Goal: Information Seeking & Learning: Learn about a topic

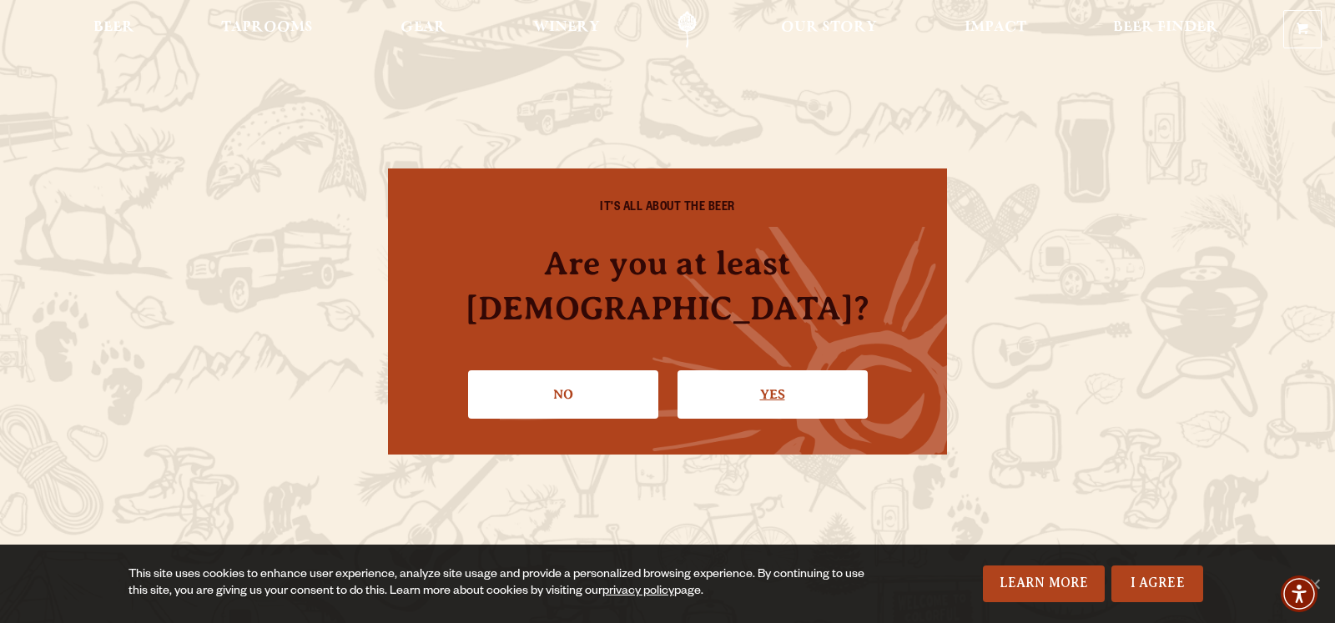
click at [766, 373] on link "Yes" at bounding box center [772, 394] width 190 height 48
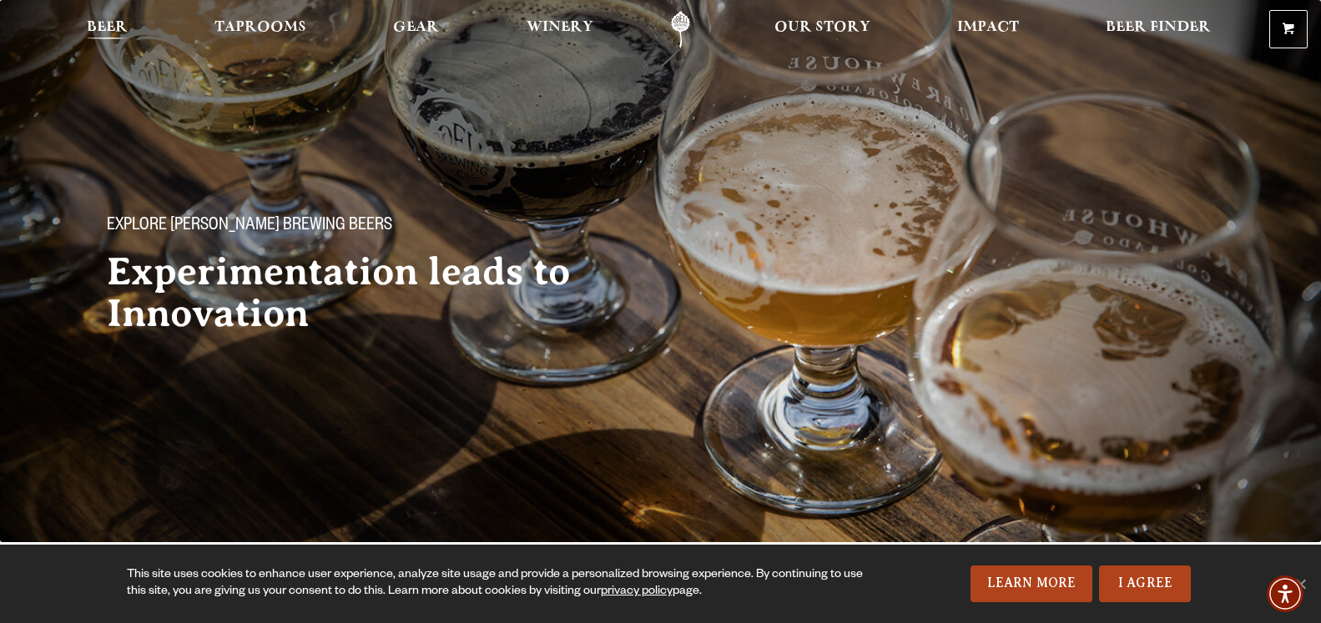
click at [110, 33] on span "Beer" at bounding box center [107, 27] width 41 height 13
click at [121, 33] on span "Beer" at bounding box center [107, 27] width 41 height 13
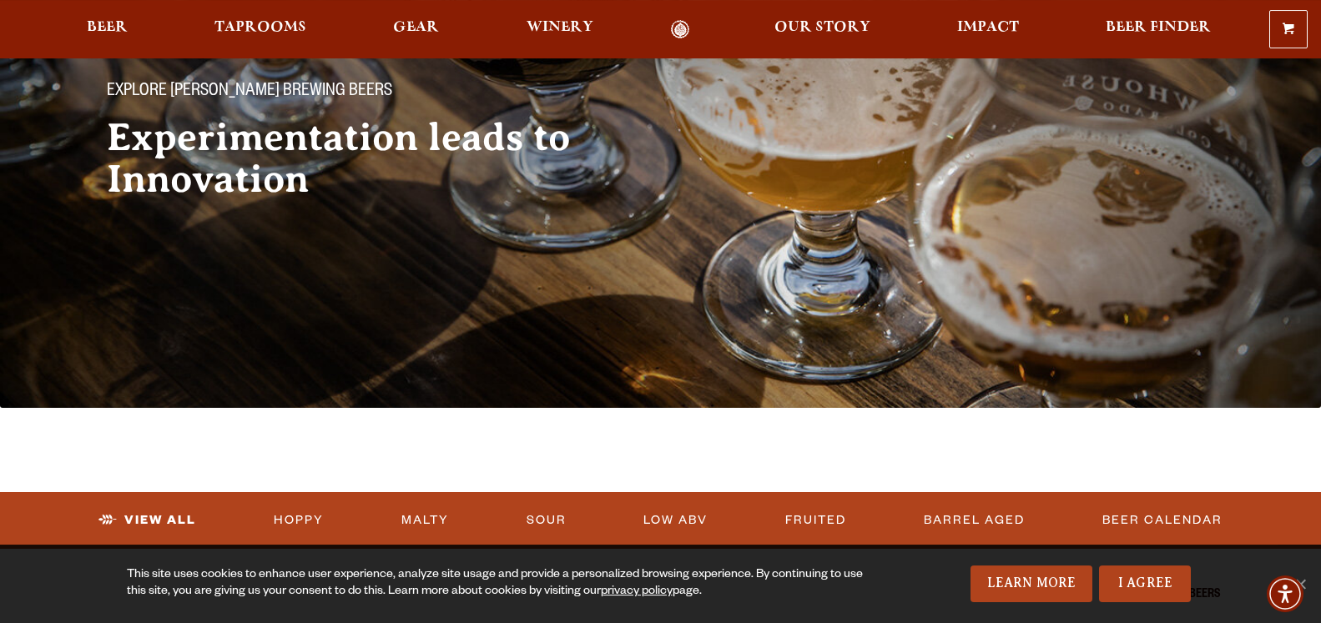
scroll to position [255, 0]
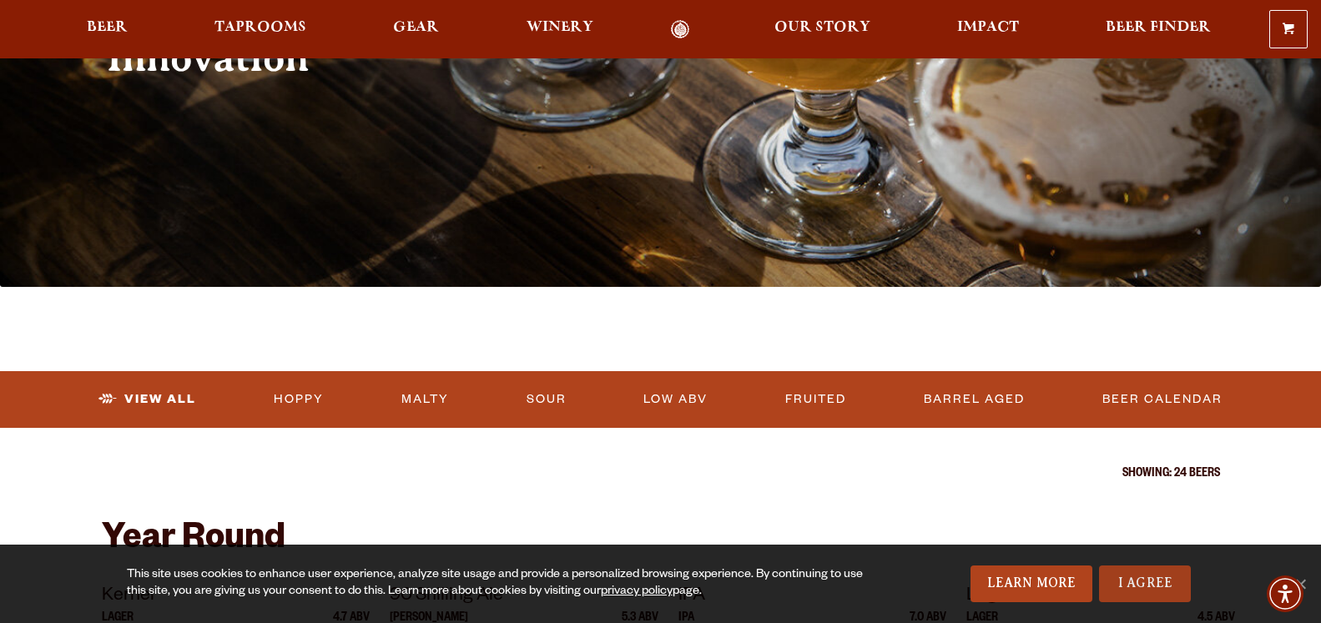
click at [1112, 583] on link "I Agree" at bounding box center [1145, 584] width 92 height 37
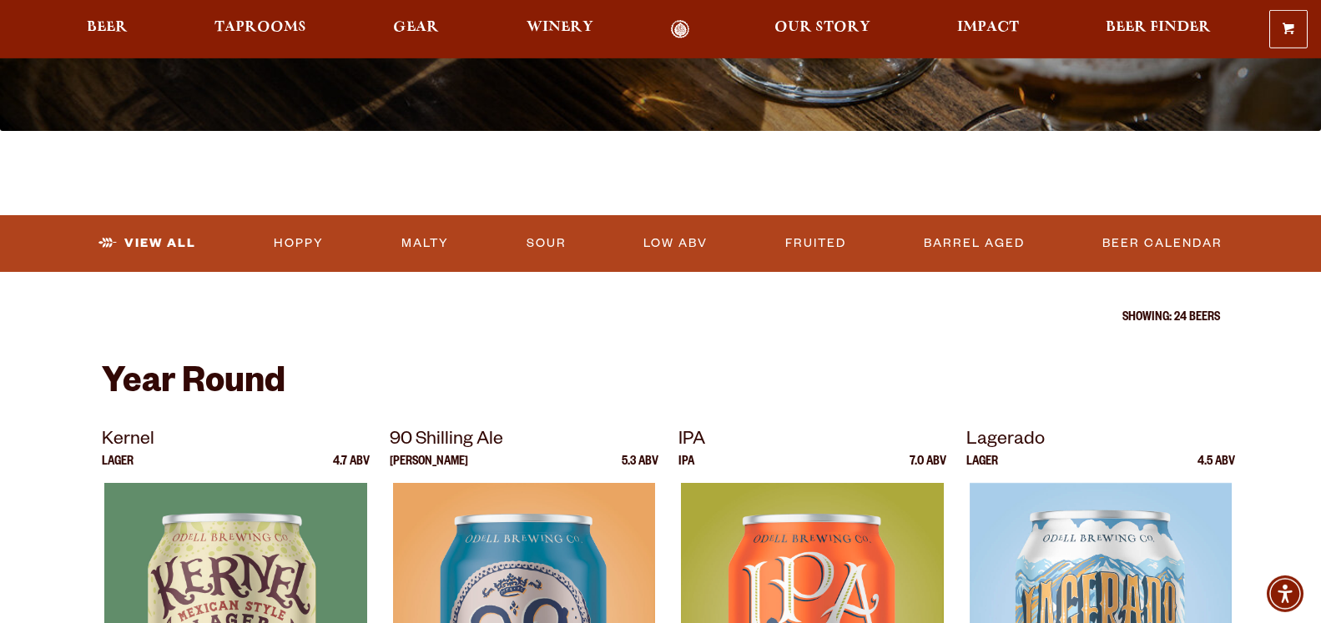
scroll to position [425, 0]
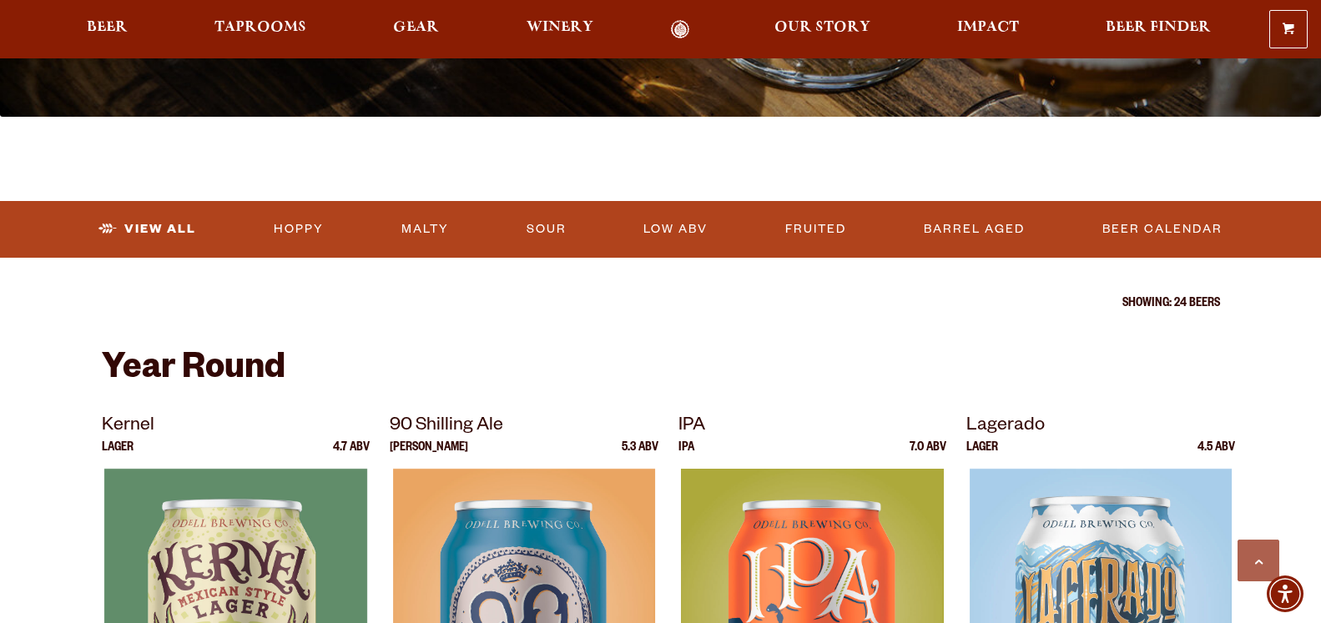
click at [138, 360] on h2 "Year Round" at bounding box center [661, 371] width 1118 height 40
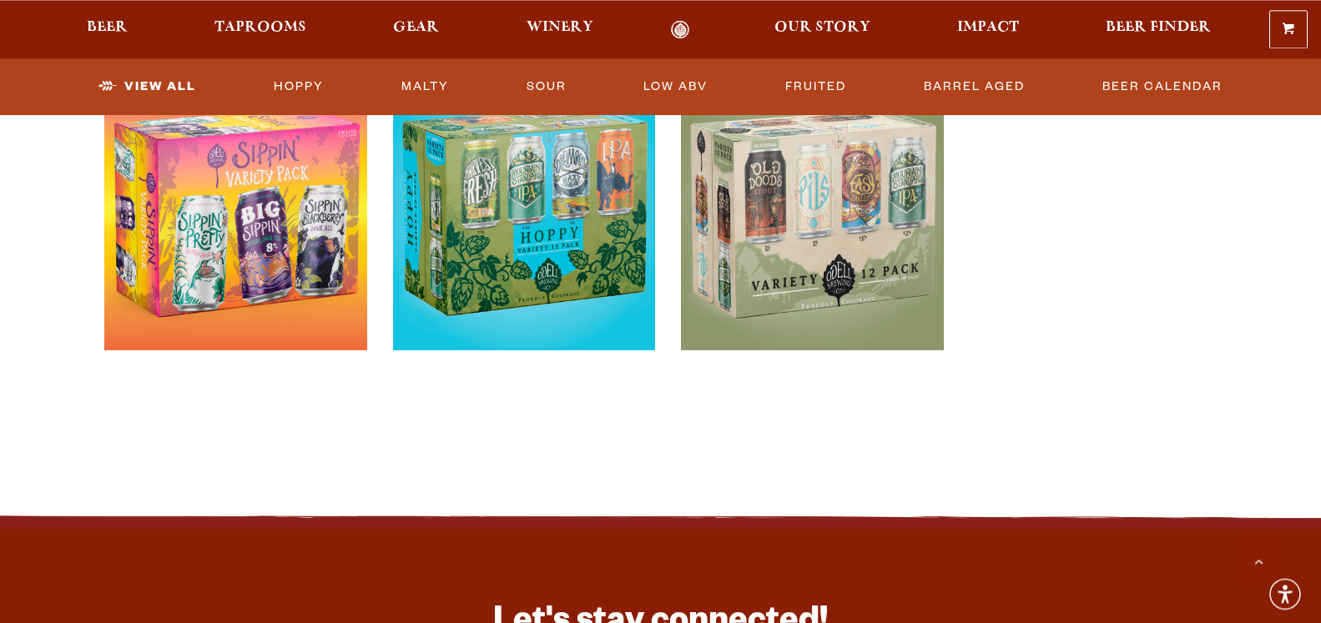
scroll to position [3574, 0]
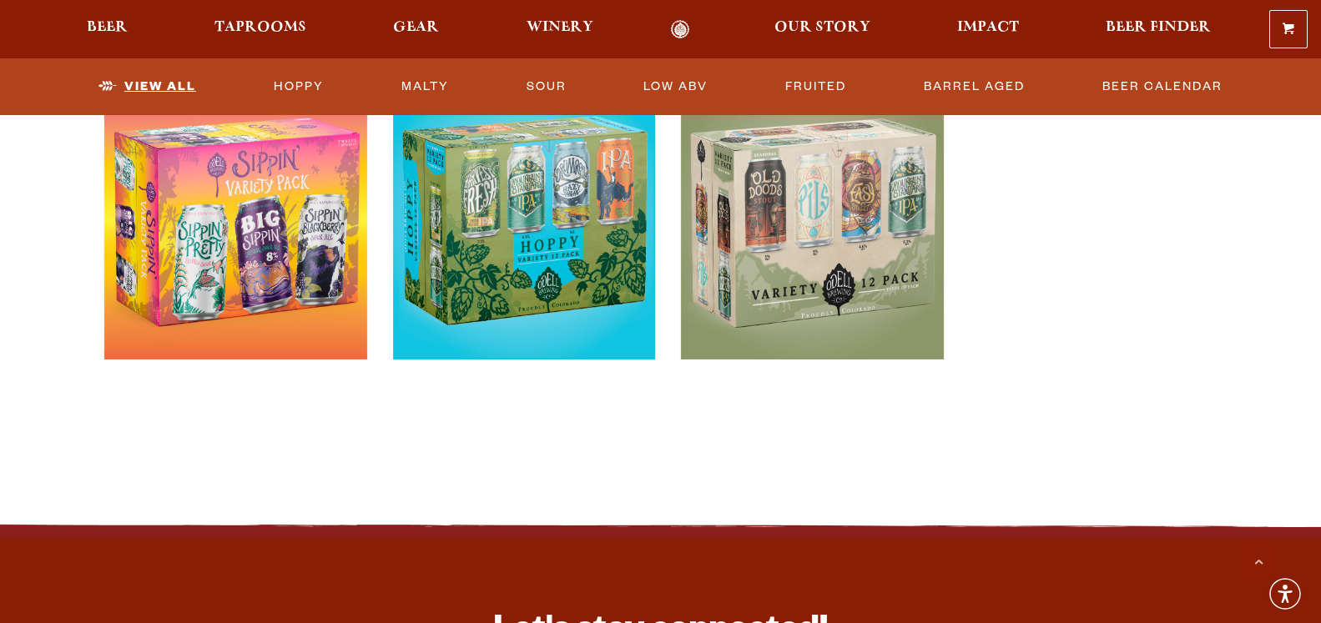
click at [150, 81] on link "View All" at bounding box center [147, 87] width 111 height 38
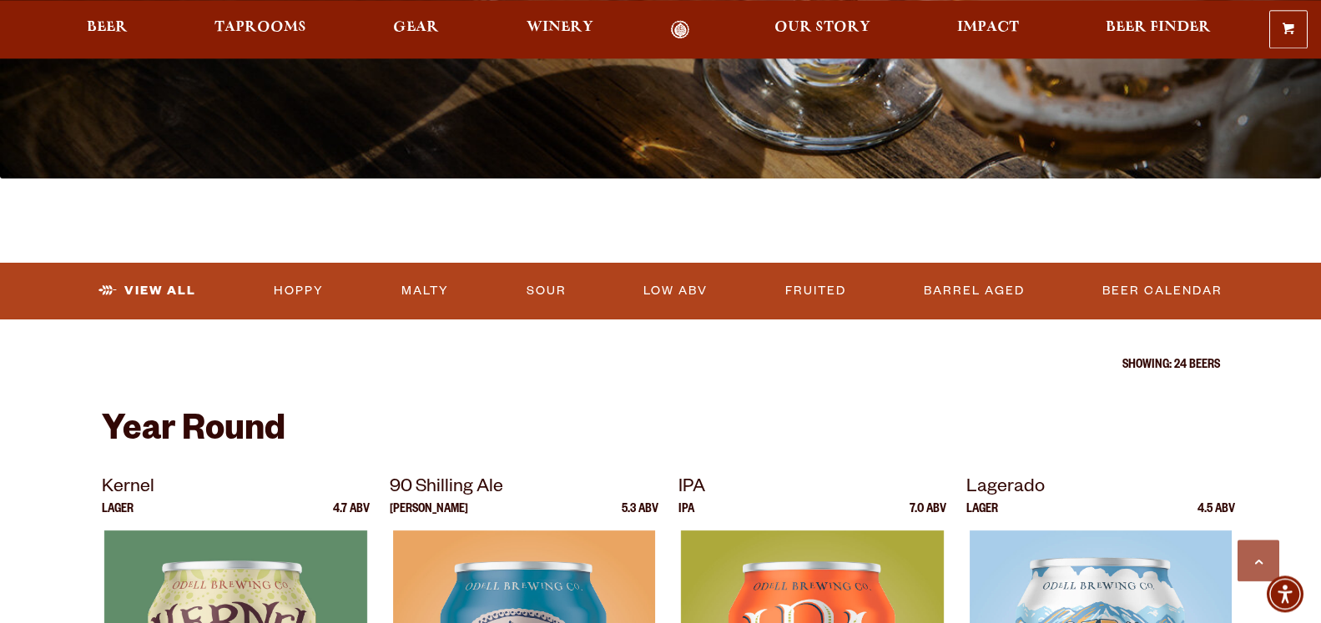
scroll to position [425, 0]
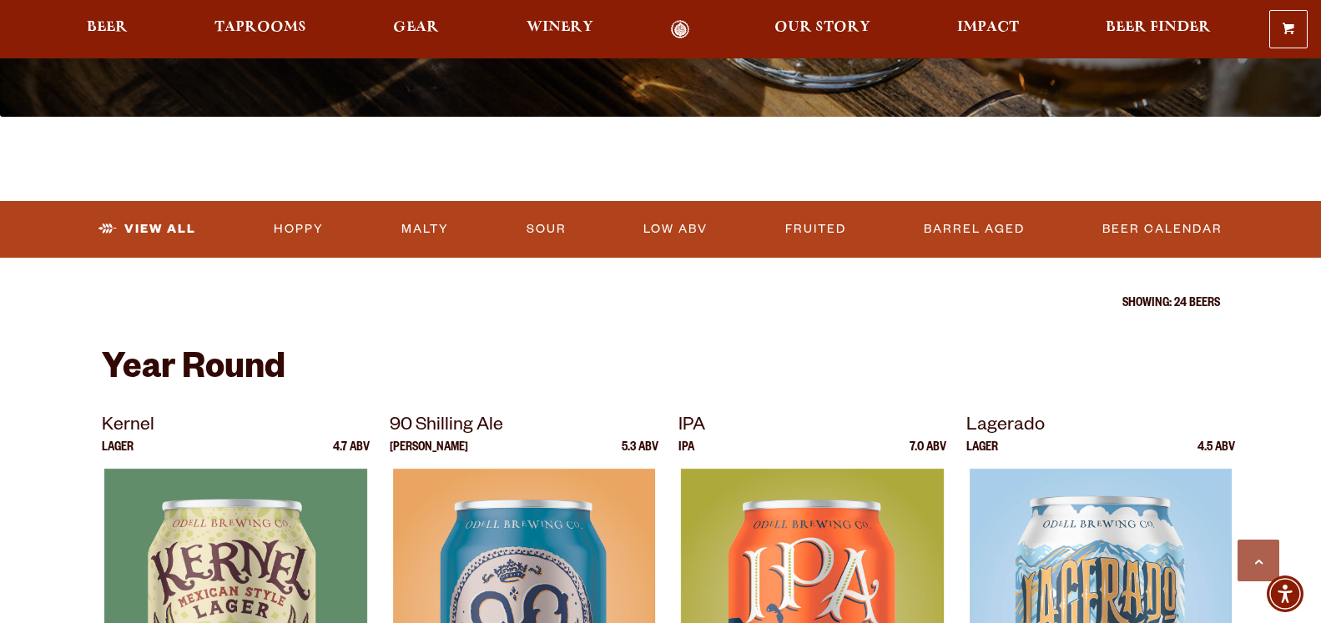
click at [148, 355] on h2 "Year Round" at bounding box center [661, 371] width 1118 height 40
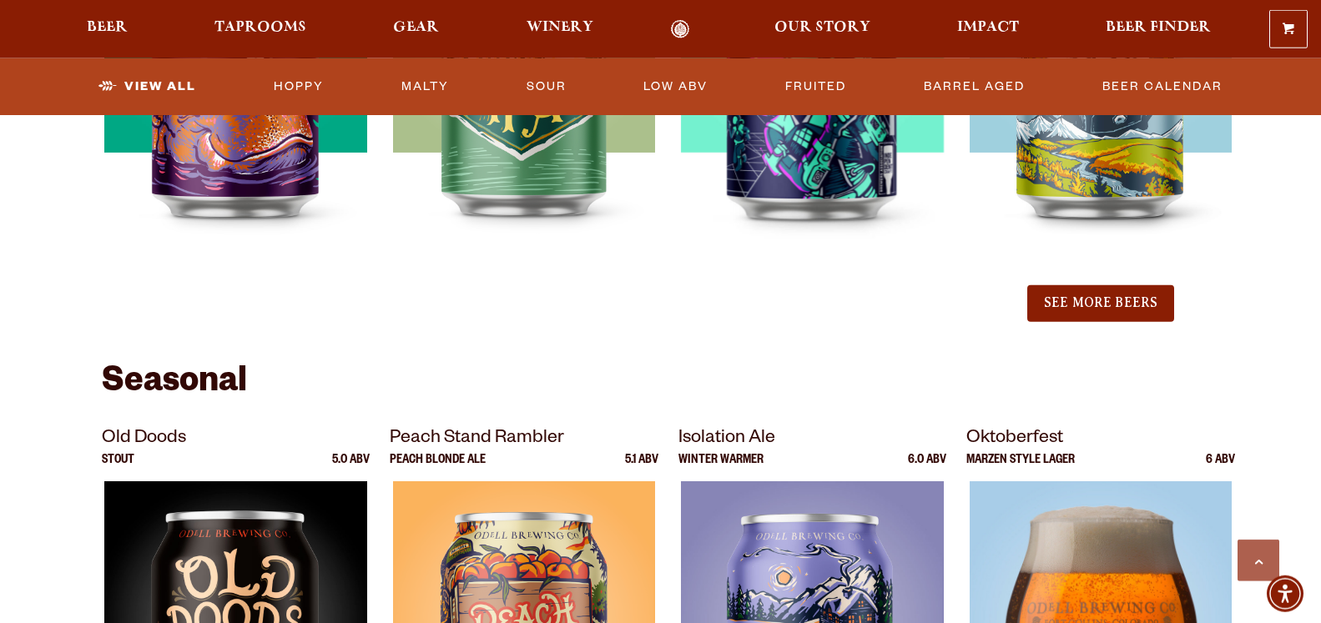
scroll to position [1957, 0]
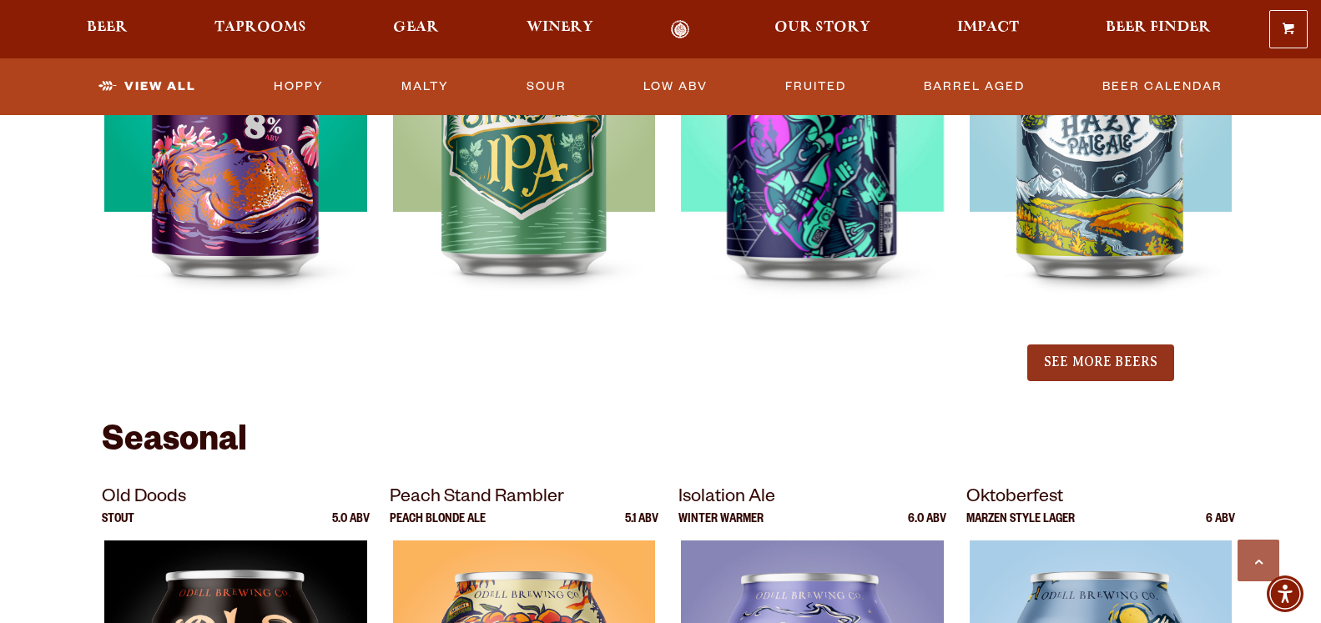
click at [1097, 372] on button "See More Beers" at bounding box center [1100, 363] width 147 height 37
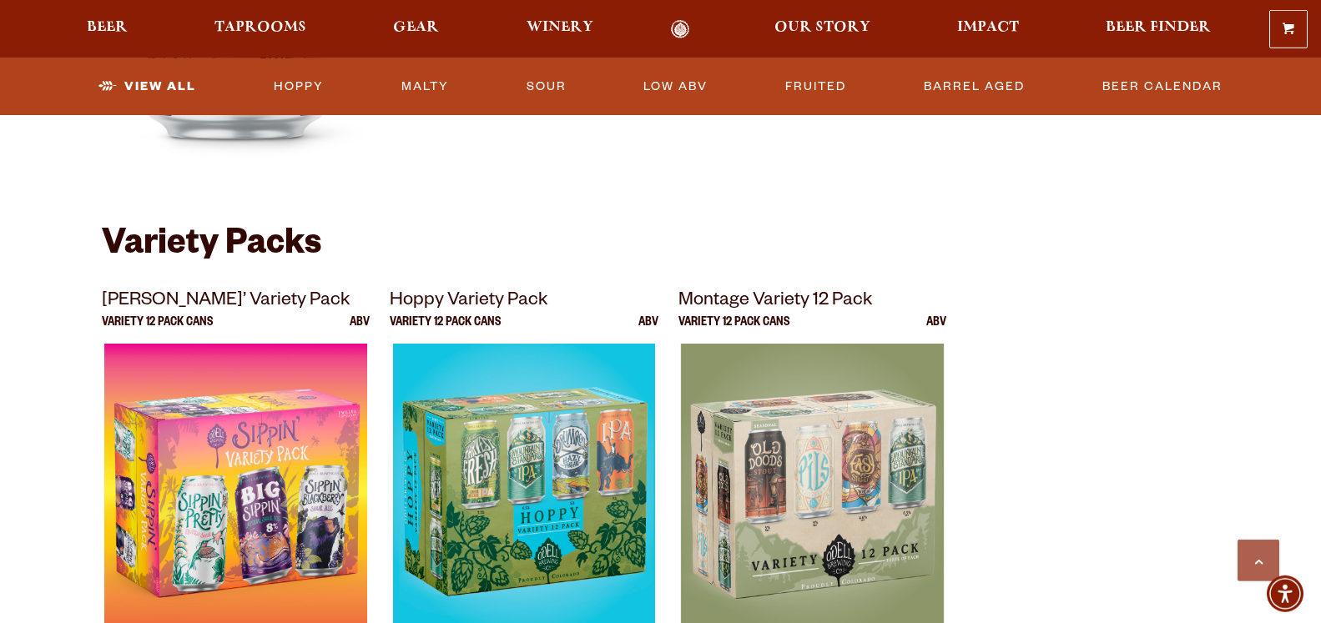
scroll to position [3574, 0]
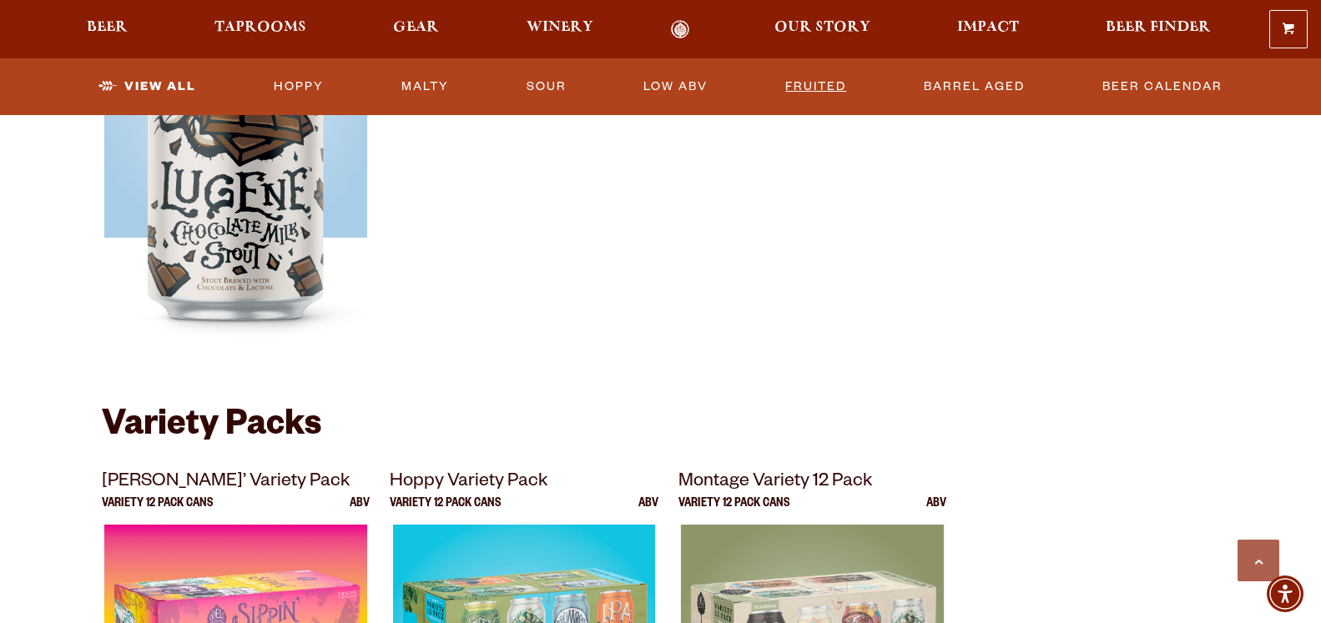
click at [828, 82] on link "Fruited" at bounding box center [815, 87] width 74 height 38
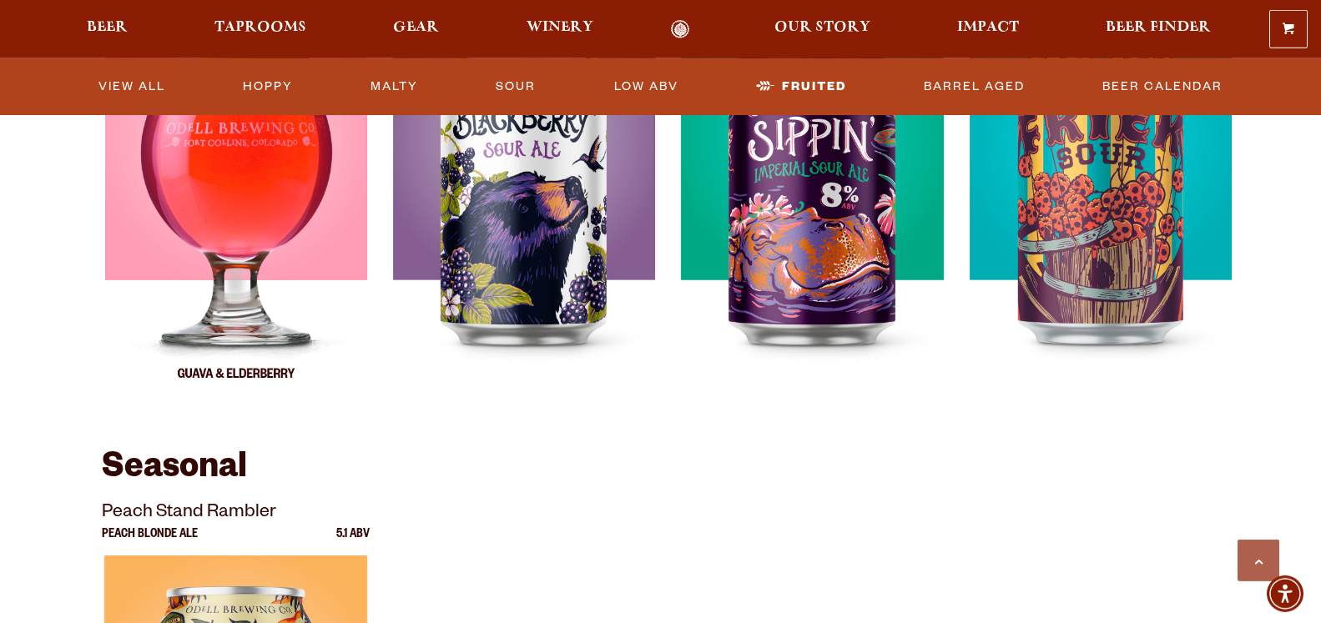
scroll to position [766, 0]
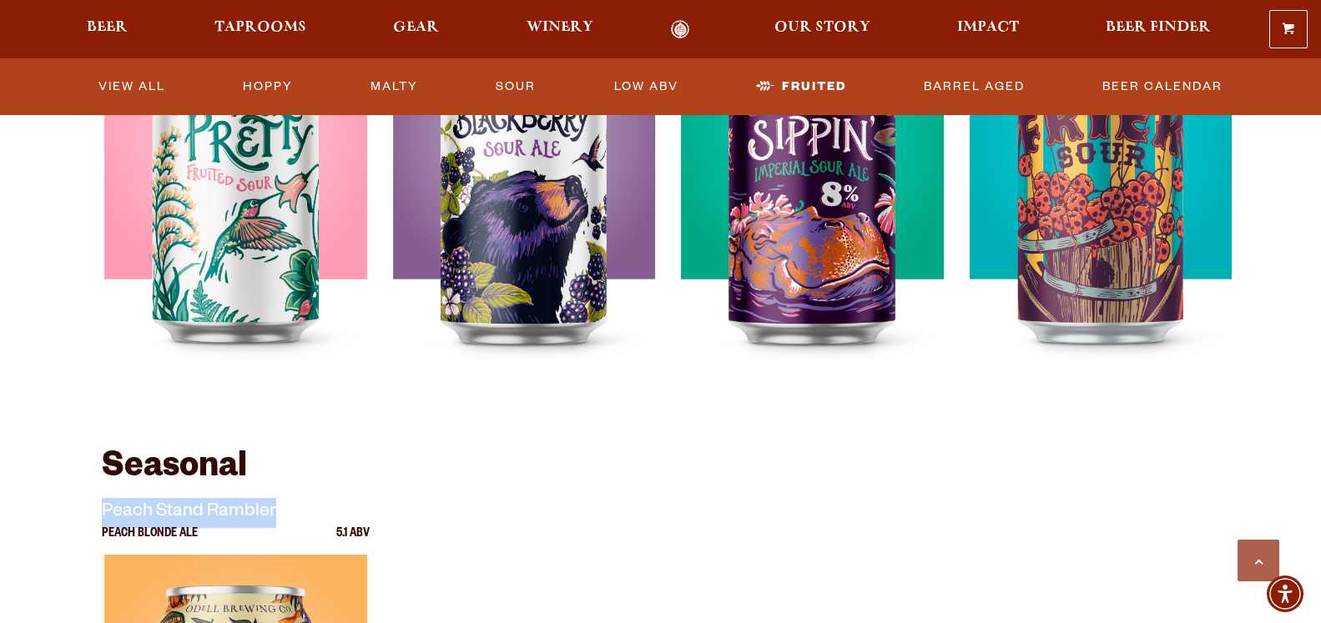
drag, startPoint x: 97, startPoint y: 511, endPoint x: 274, endPoint y: 503, distance: 177.0
copy p "Peach Stand Rambler"
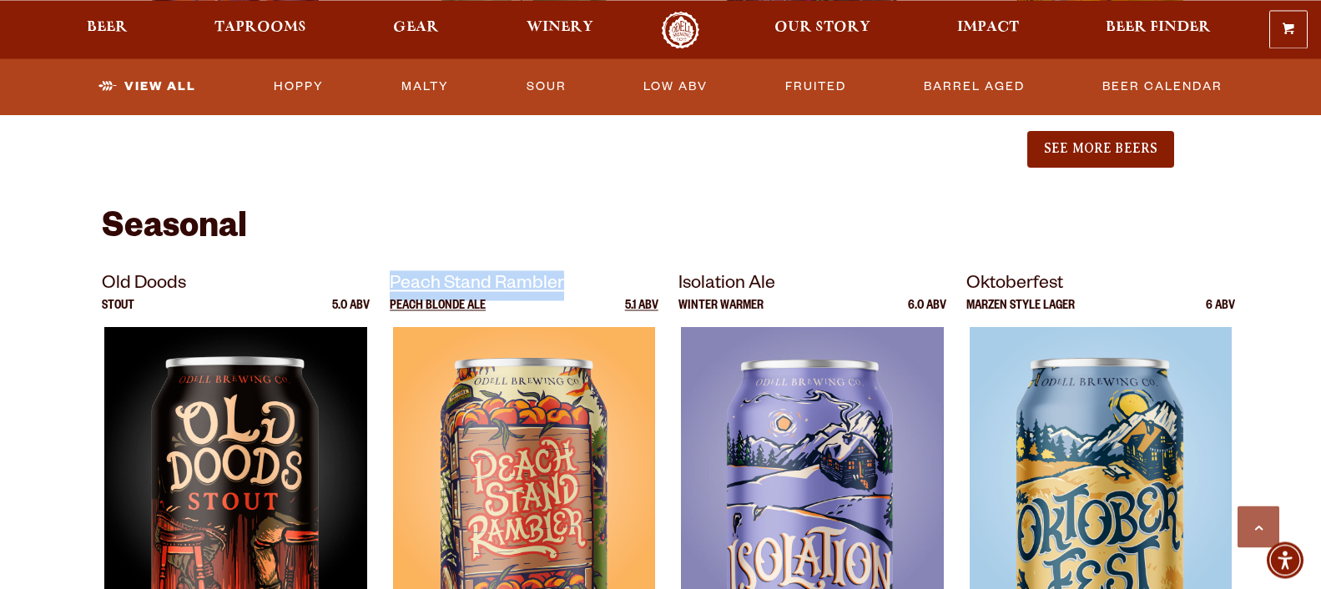
scroll to position [2177, 0]
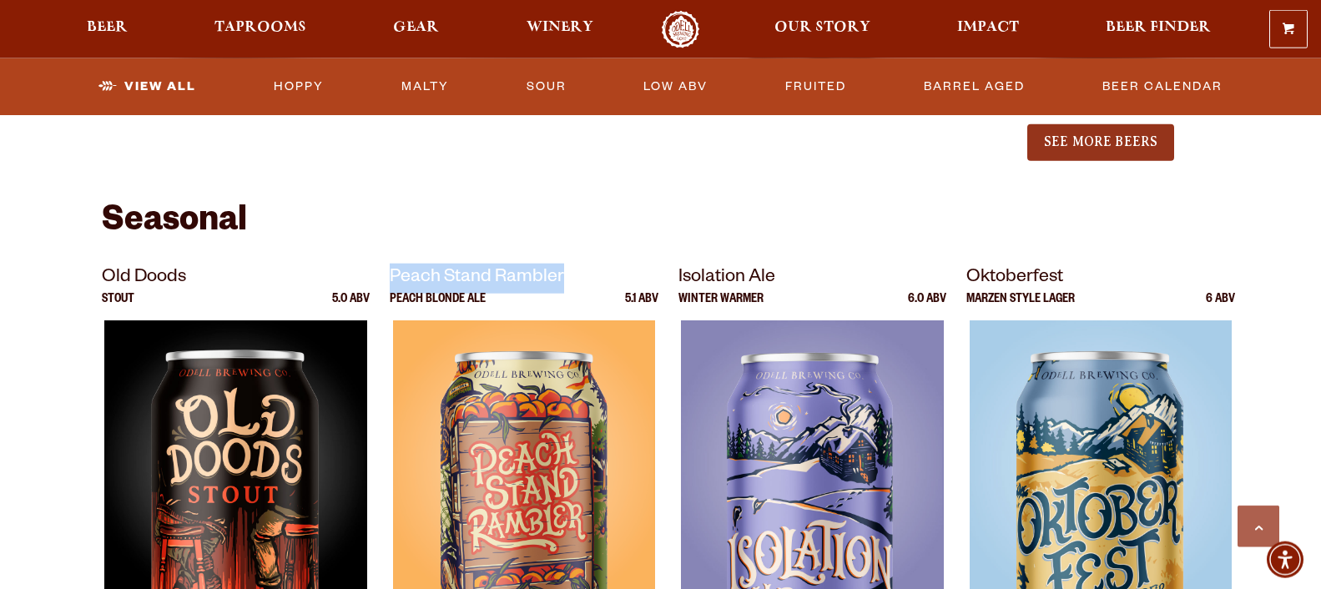
click at [1106, 134] on button "See More Beers" at bounding box center [1100, 142] width 147 height 37
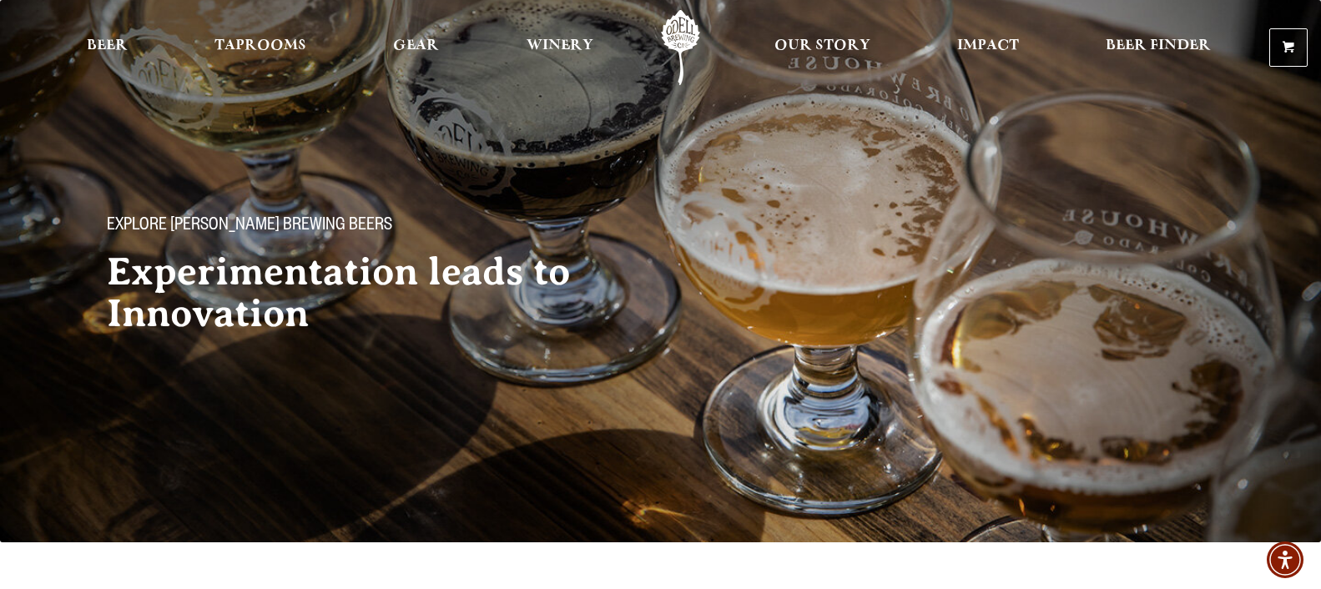
scroll to position [425, 0]
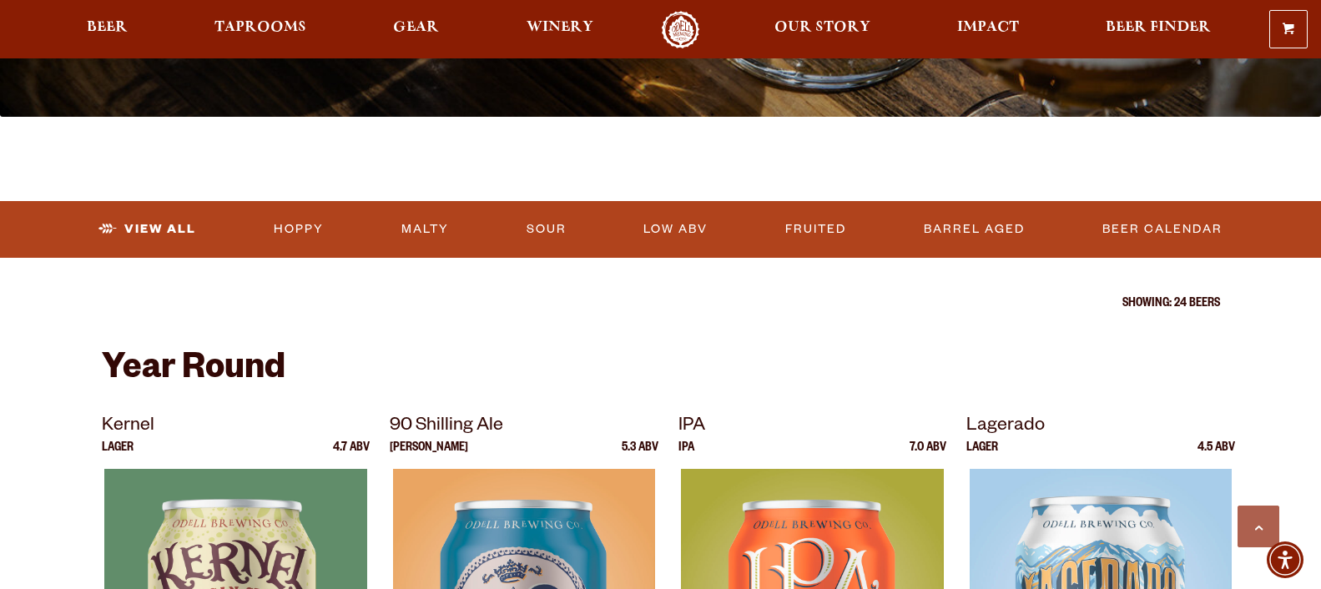
click at [169, 375] on h2 "Year Round" at bounding box center [661, 371] width 1118 height 40
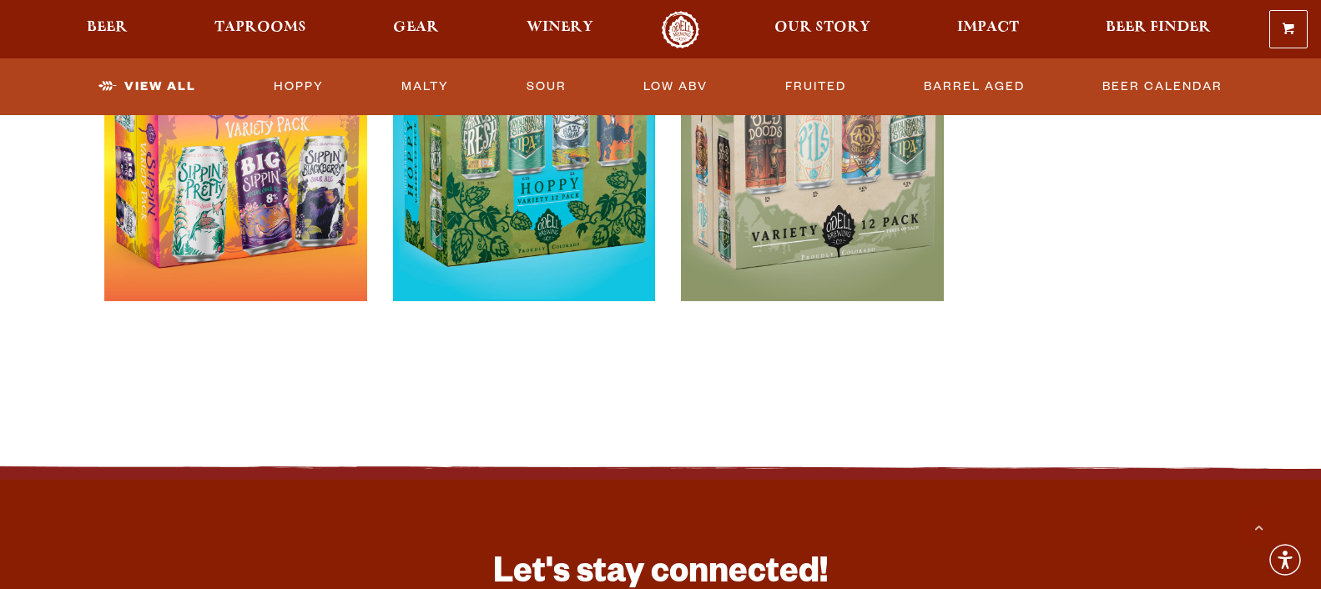
scroll to position [4169, 0]
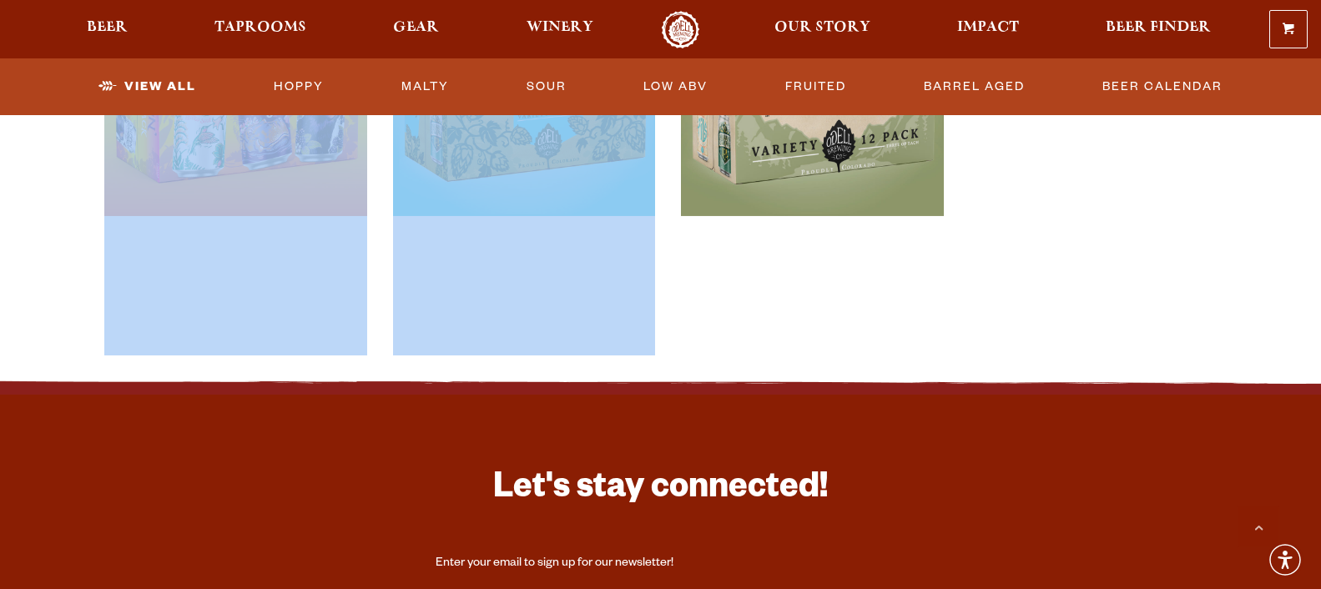
click at [957, 299] on ul "Sippin’ Variety Pack Variety 12 Pack Cans ABV Hoppy Variety Pack Variety 12 Pac…" at bounding box center [661, 109] width 1118 height 474
click at [1003, 240] on ul "Sippin’ Variety Pack Variety 12 Pack Cans ABV Hoppy Variety Pack Variety 12 Pac…" at bounding box center [661, 109] width 1118 height 474
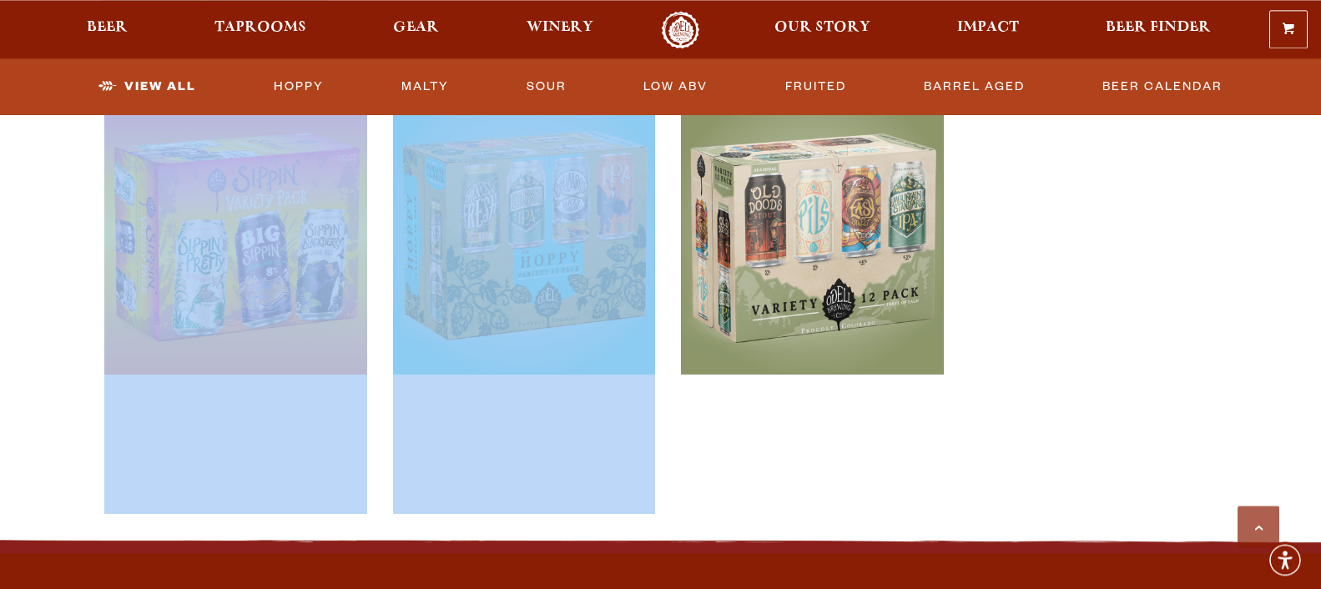
scroll to position [3914, 0]
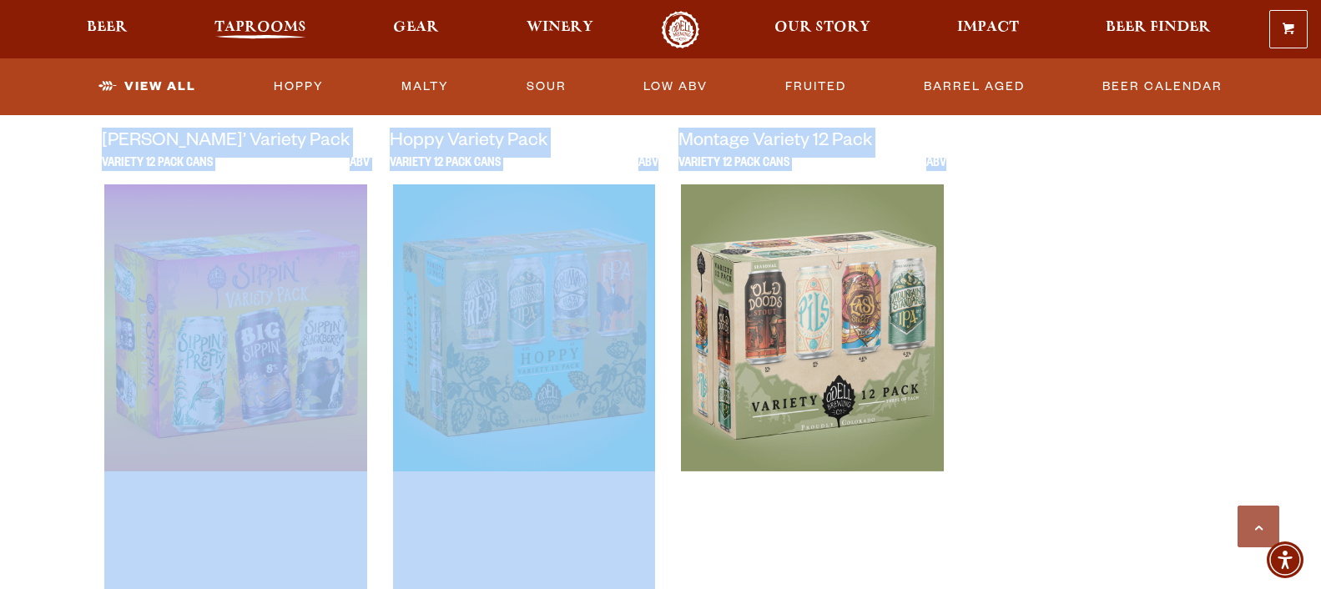
click at [249, 27] on span "Taprooms" at bounding box center [260, 27] width 92 height 13
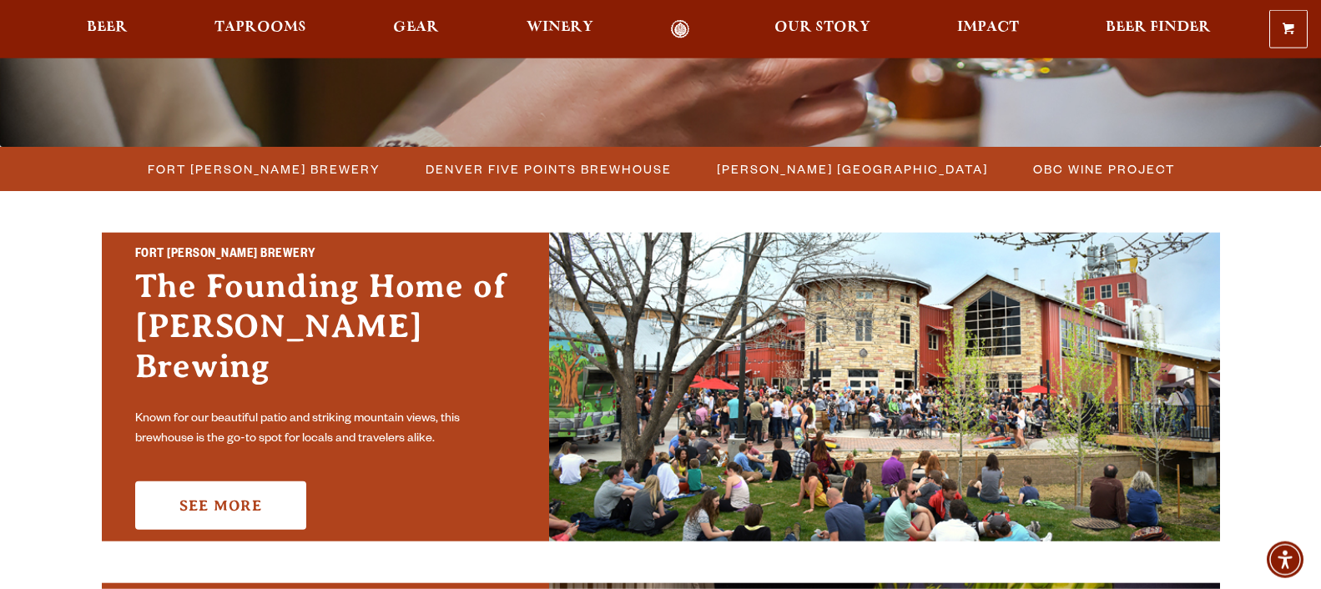
scroll to position [340, 0]
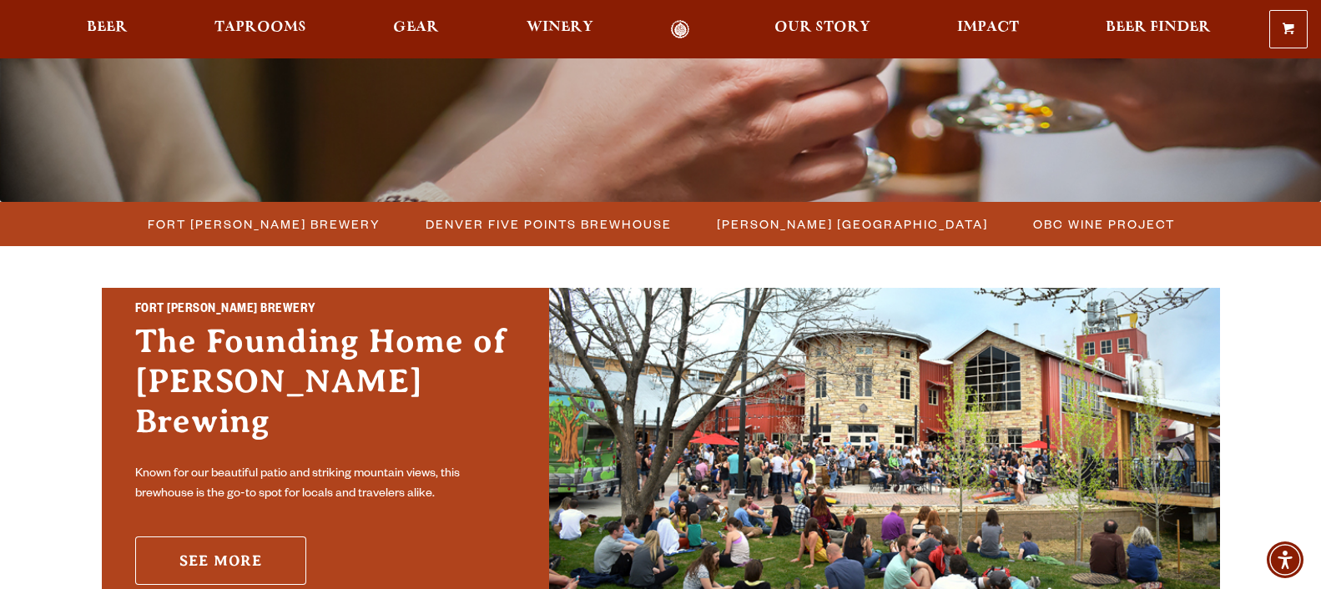
click at [247, 550] on link "See More" at bounding box center [220, 560] width 171 height 48
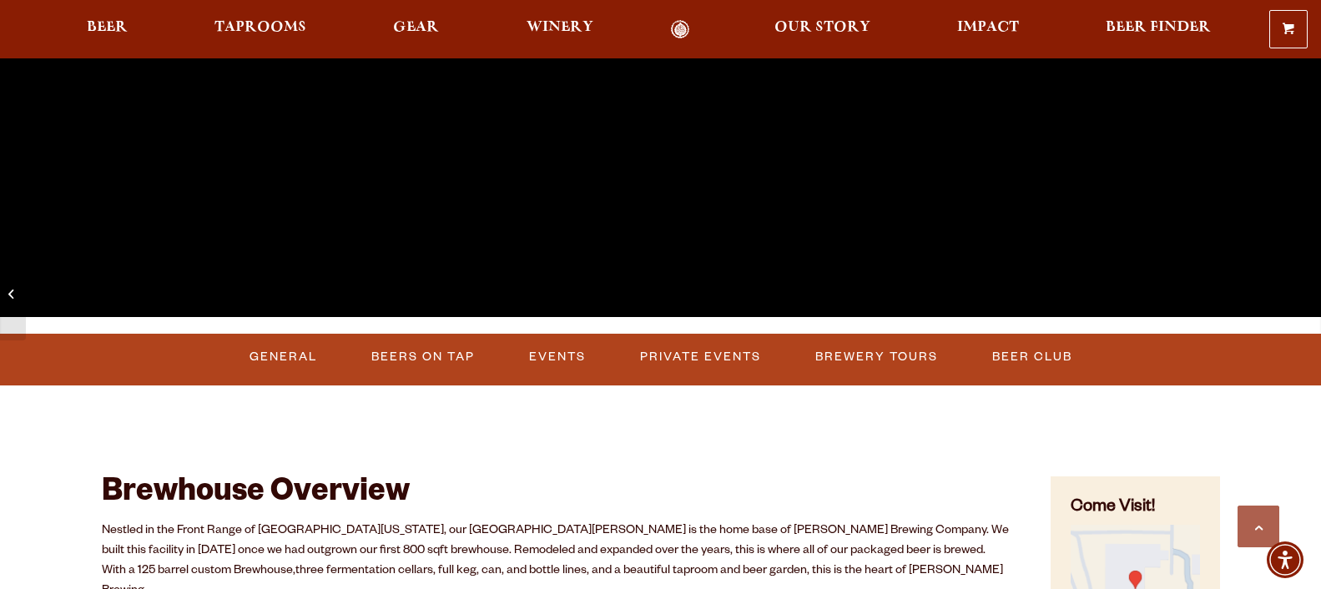
scroll to position [511, 0]
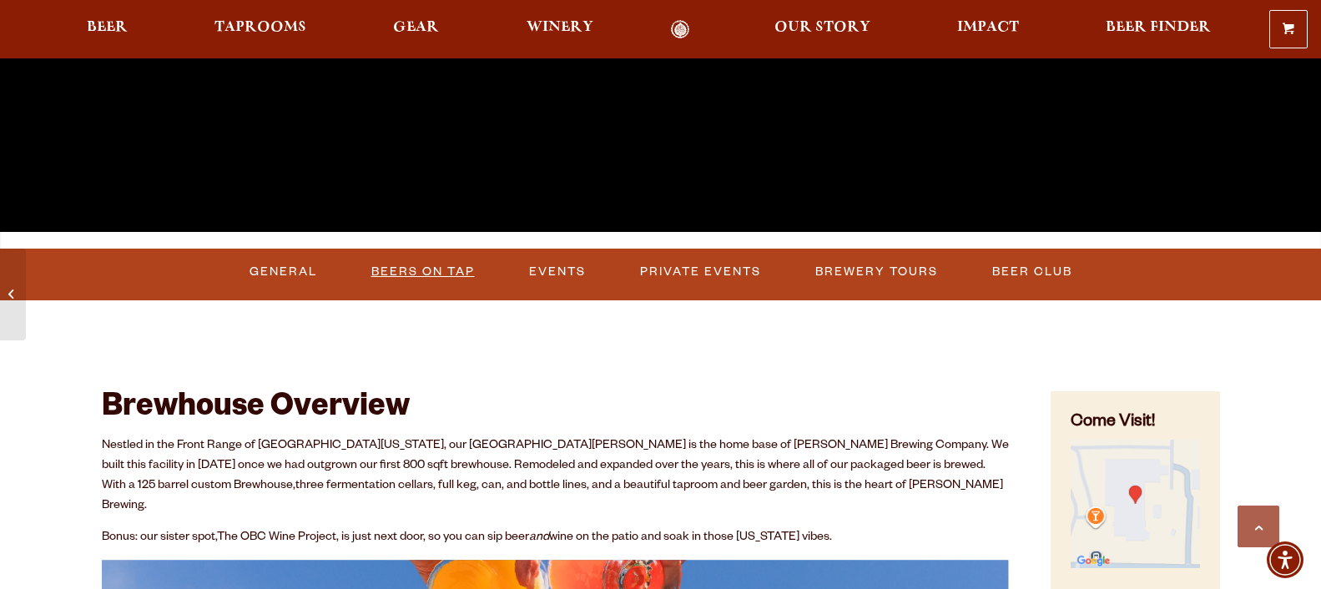
click at [390, 274] on link "Beers on Tap" at bounding box center [423, 272] width 117 height 38
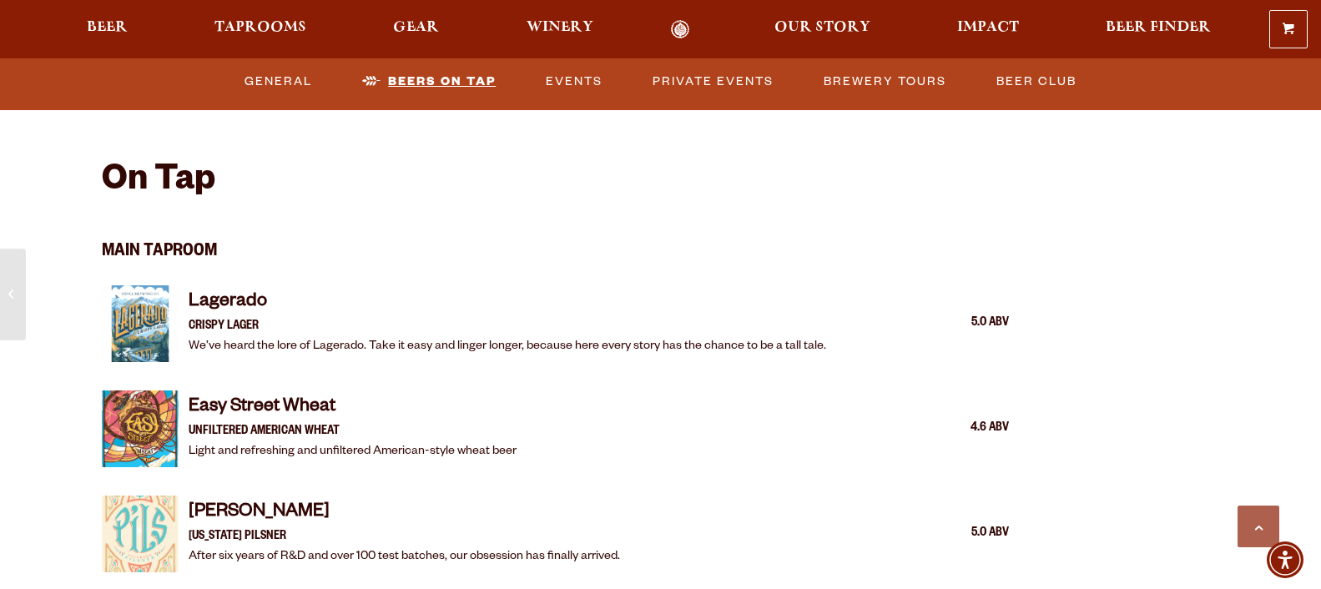
scroll to position [1650, 0]
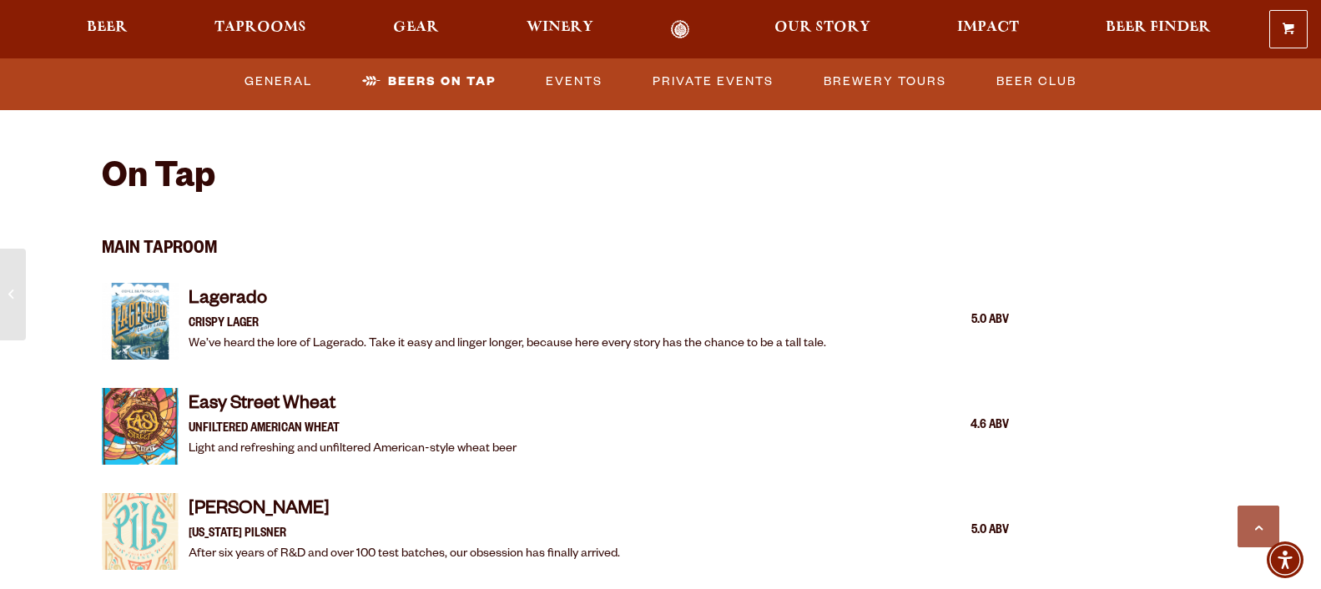
click at [135, 169] on h2 "On Tap" at bounding box center [158, 180] width 113 height 40
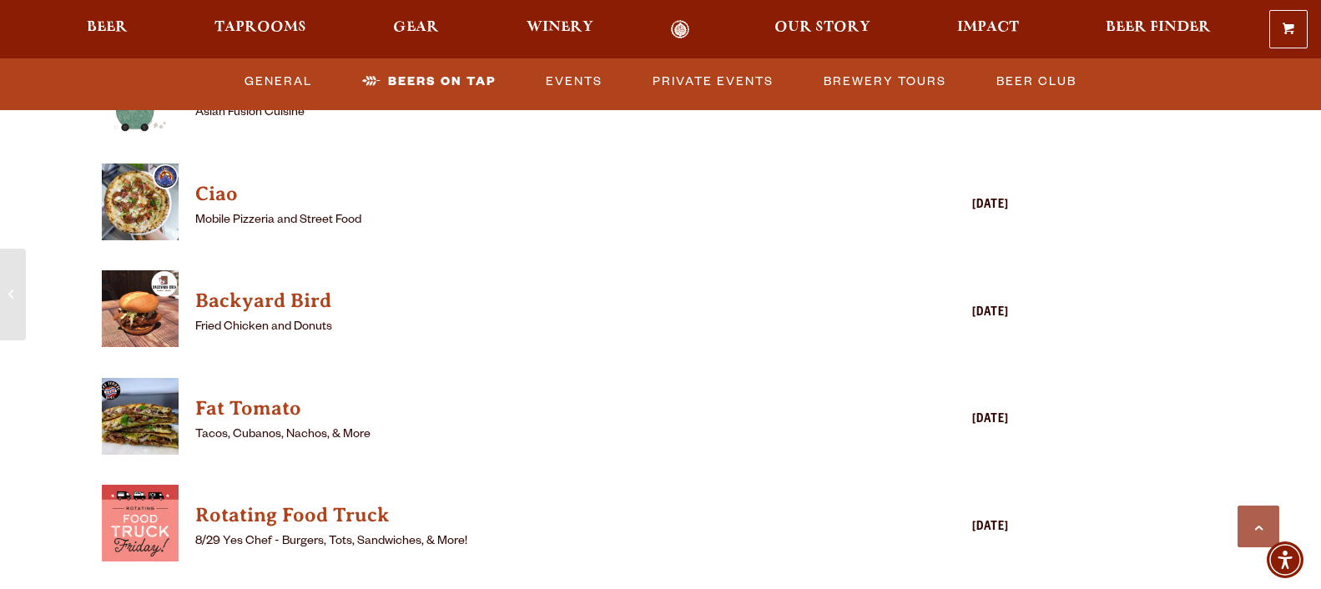
scroll to position [4713, 0]
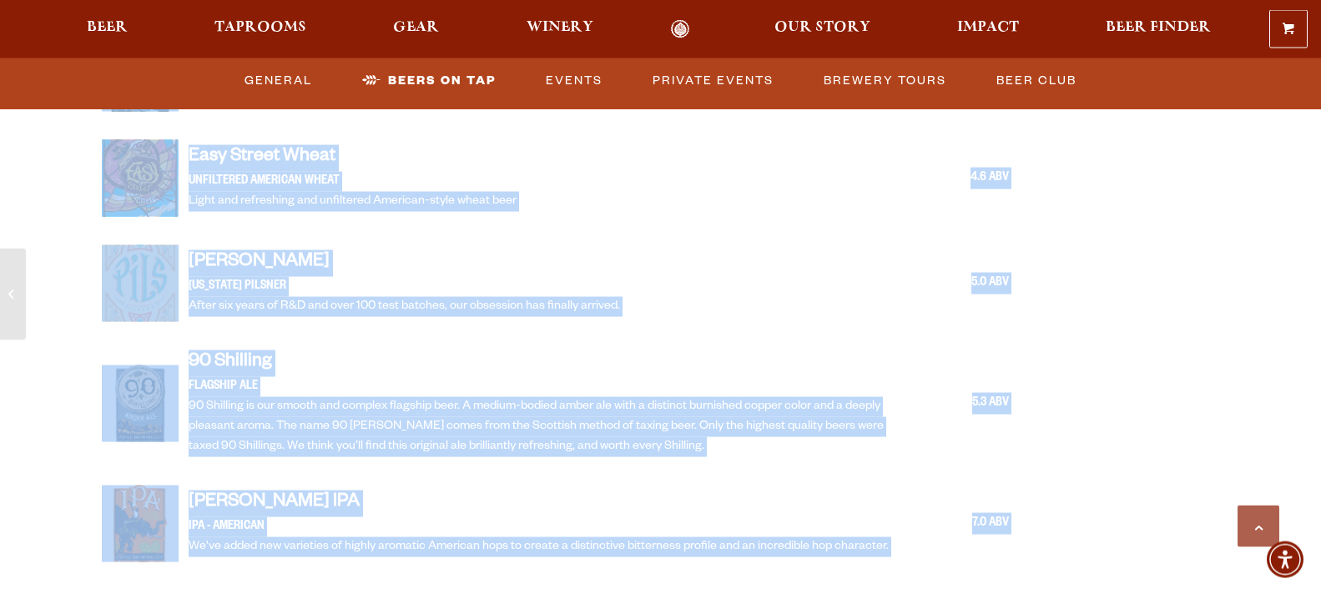
scroll to position [1905, 0]
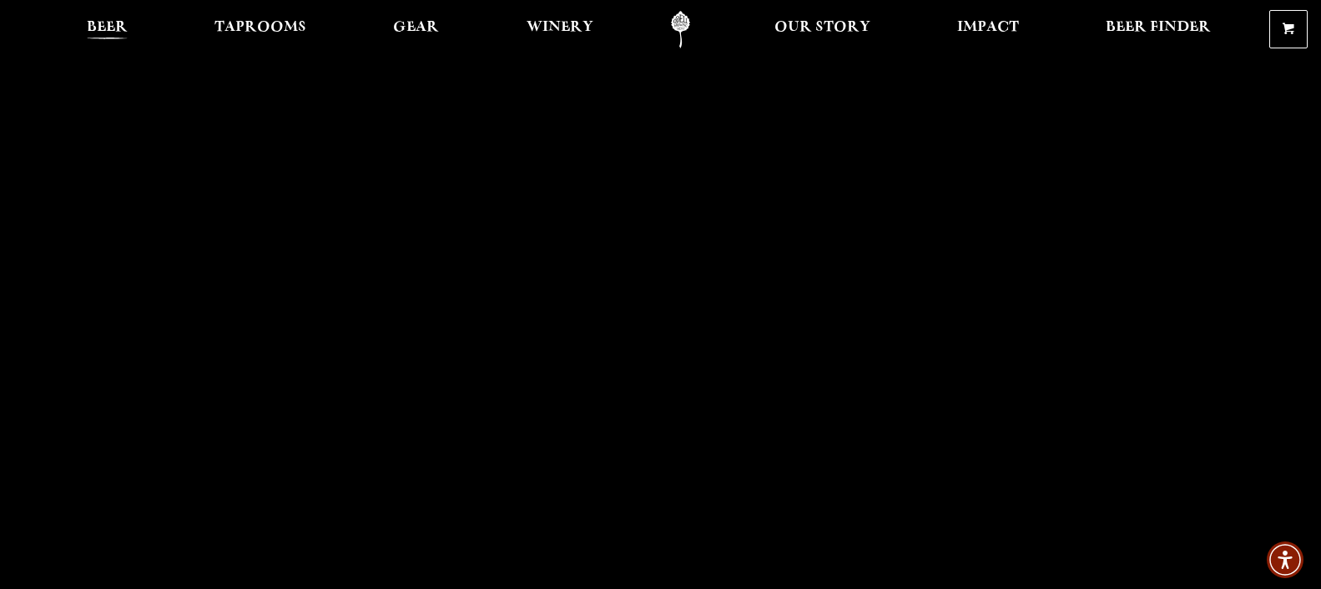
click at [102, 24] on span "Beer" at bounding box center [107, 27] width 41 height 13
click at [265, 32] on span "Taprooms" at bounding box center [260, 27] width 92 height 13
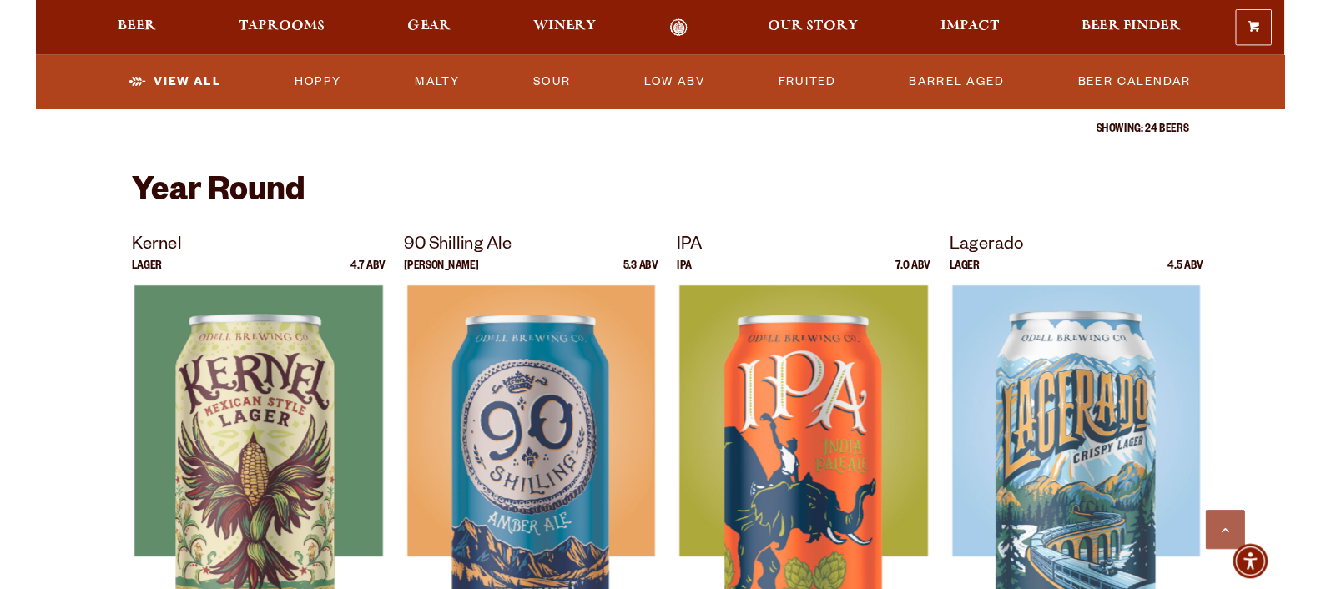
scroll to position [596, 0]
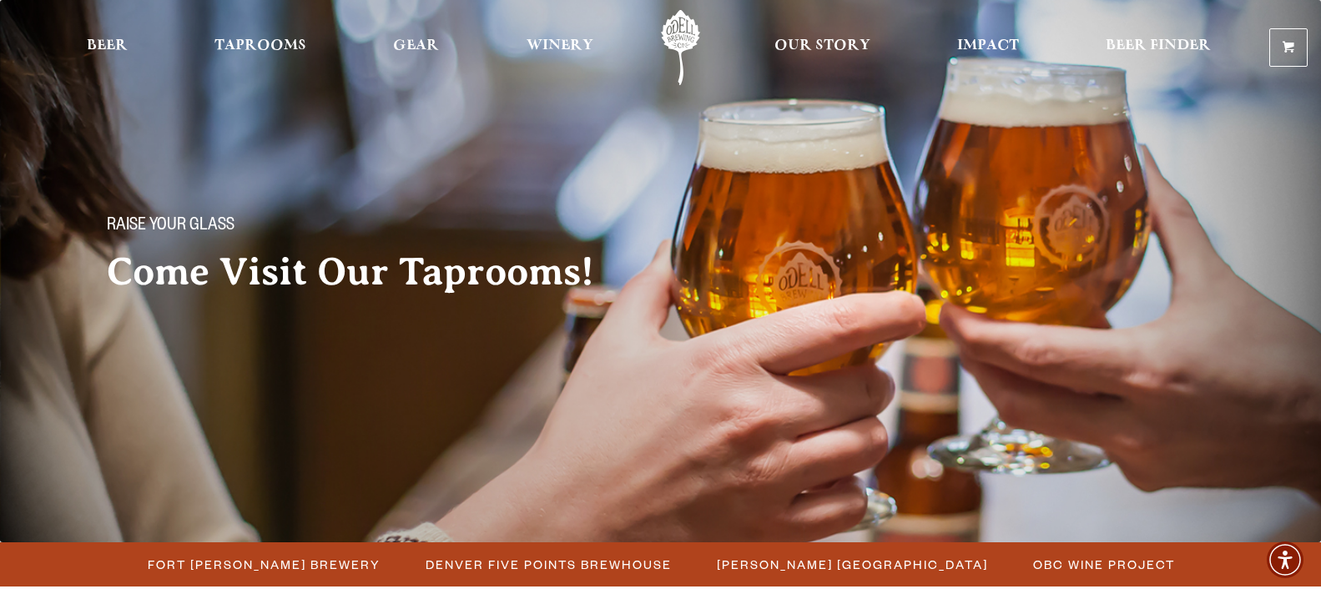
scroll to position [376, 0]
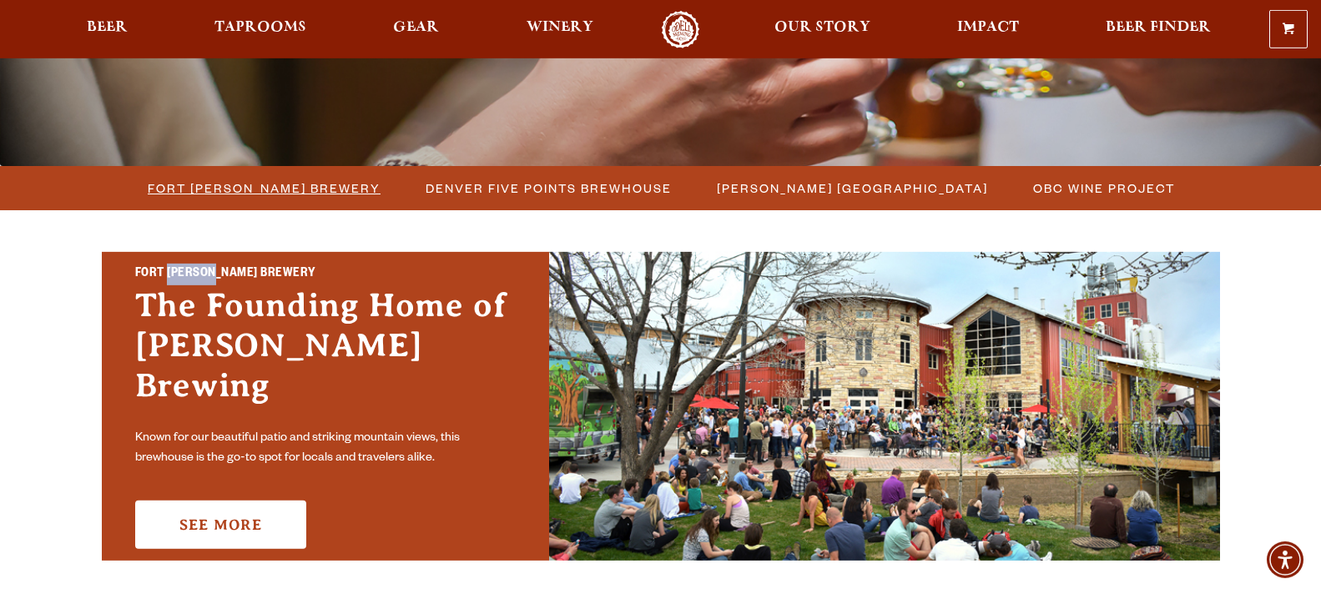
click at [269, 192] on span "Fort [PERSON_NAME] Brewery" at bounding box center [264, 188] width 233 height 24
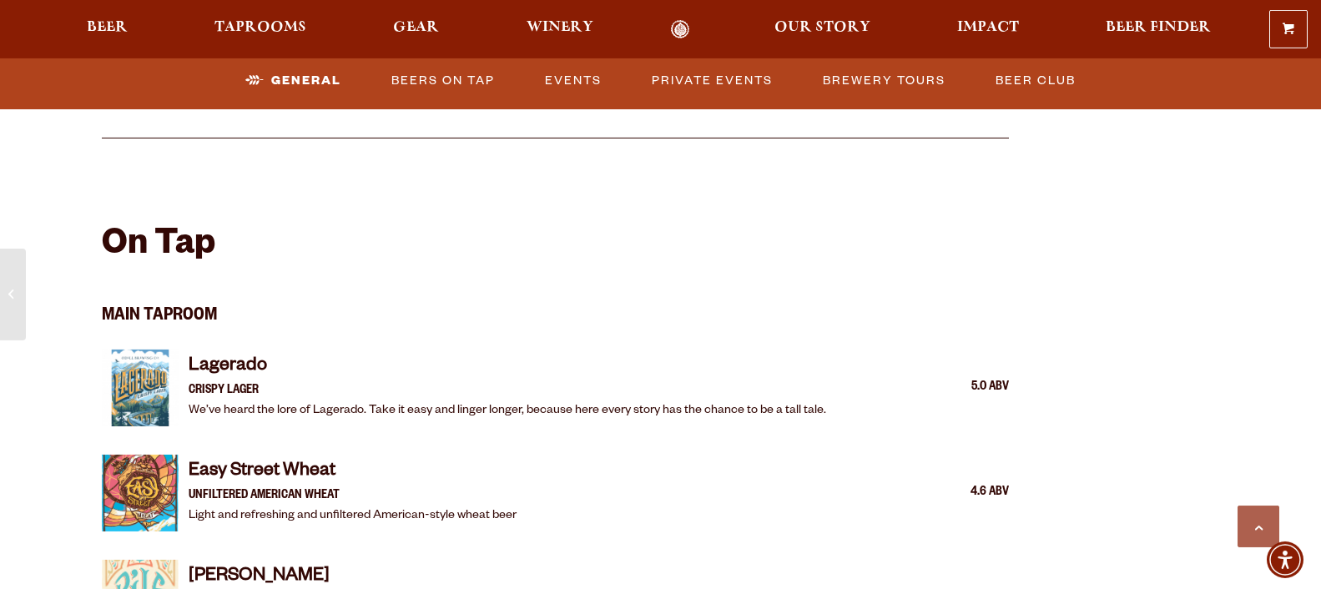
scroll to position [1617, 0]
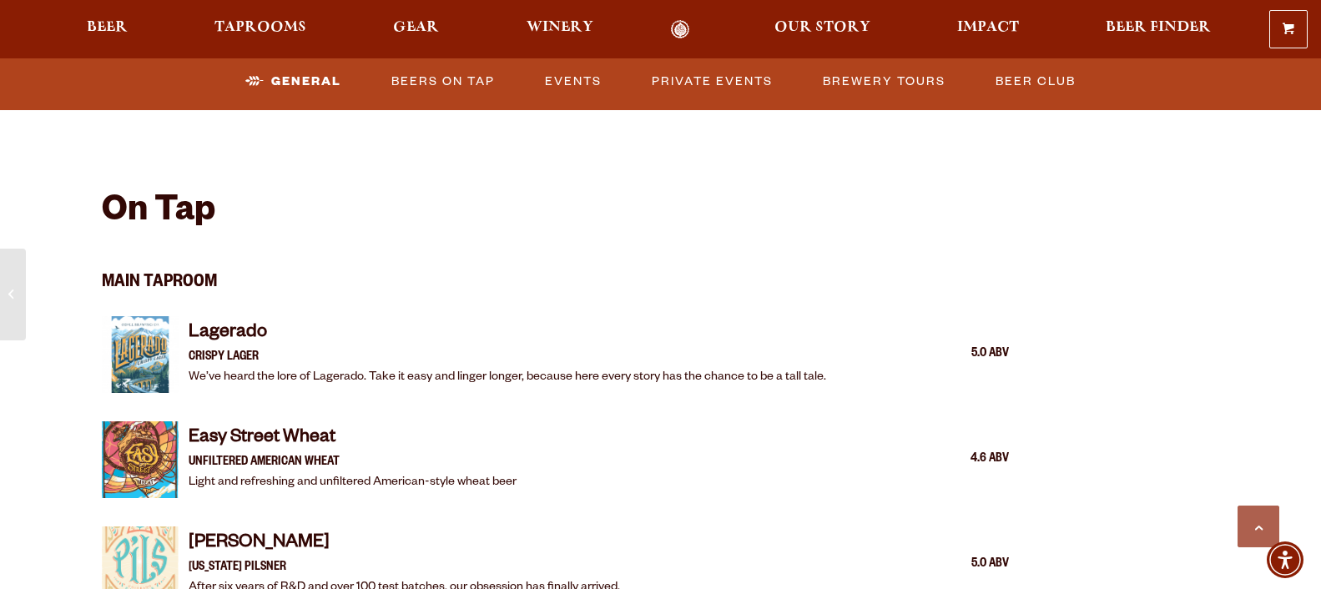
click at [308, 321] on h4 "Lagerado" at bounding box center [507, 334] width 637 height 27
